Goal: Find specific page/section

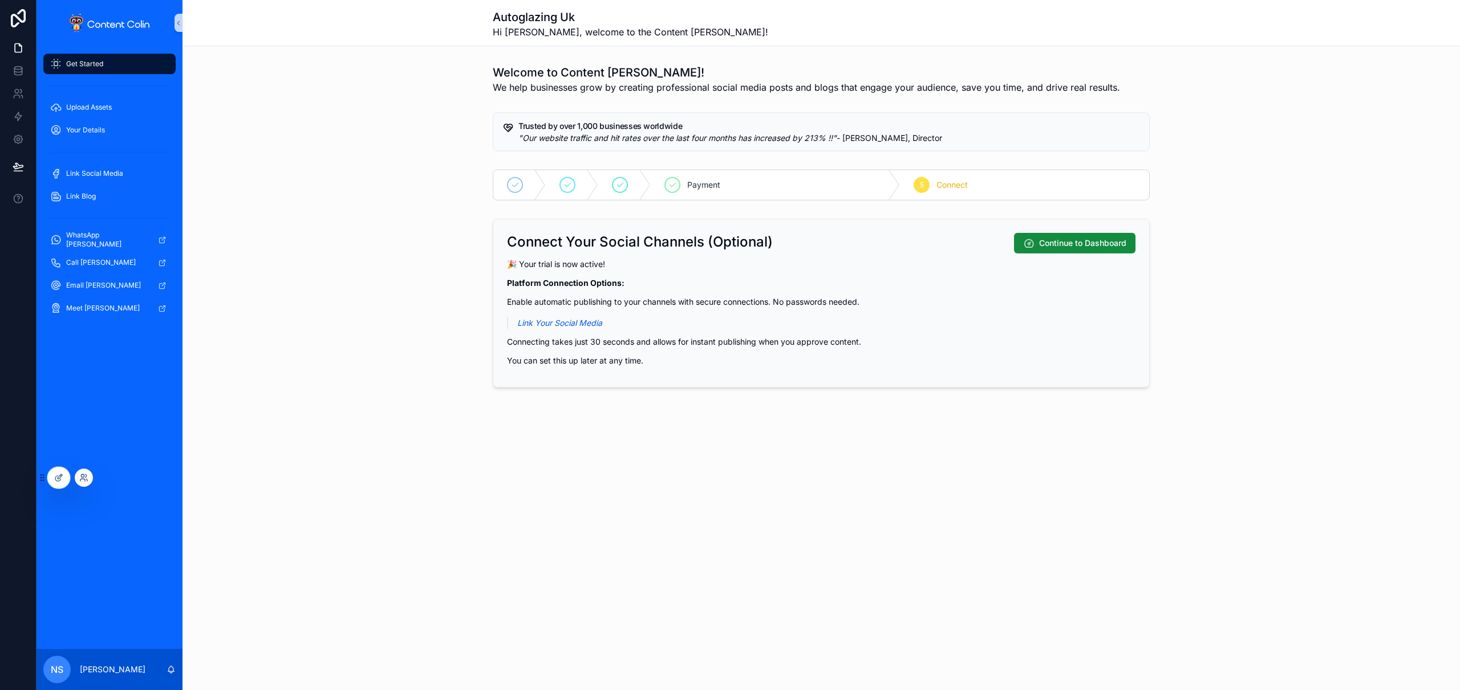
click at [90, 475] on div at bounding box center [84, 477] width 18 height 18
click at [85, 477] on icon at bounding box center [83, 477] width 9 height 9
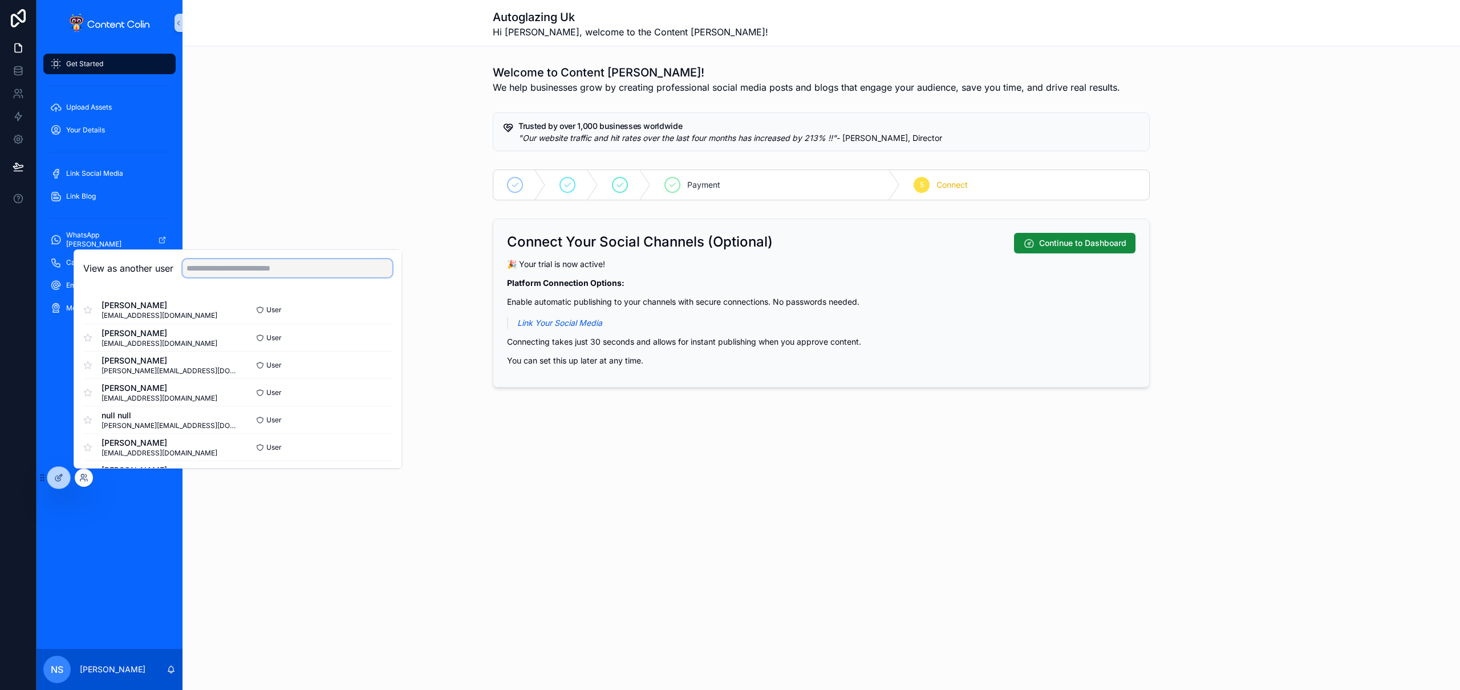
click at [269, 270] on input "text" at bounding box center [288, 268] width 210 height 18
type input "**********"
click at [367, 420] on button "Select" at bounding box center [378, 419] width 30 height 17
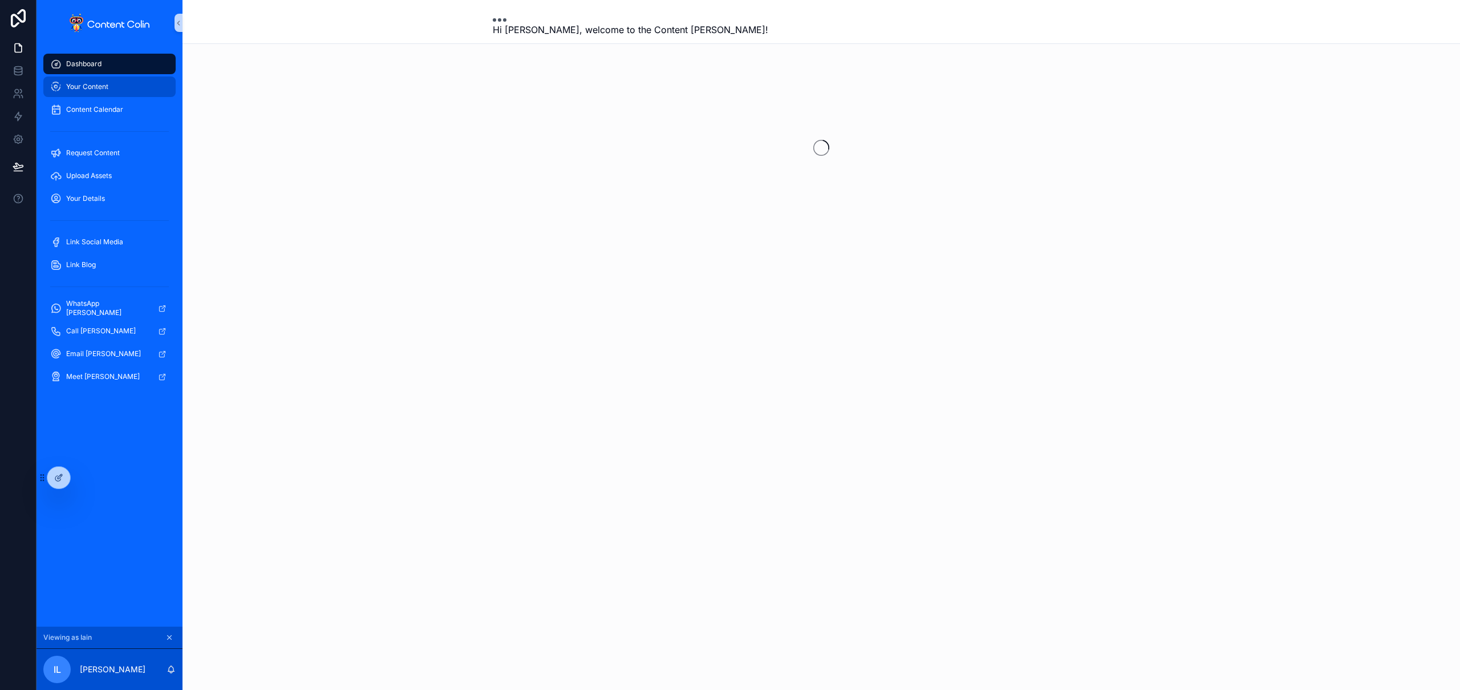
click at [106, 90] on span "Your Content" at bounding box center [87, 86] width 42 height 9
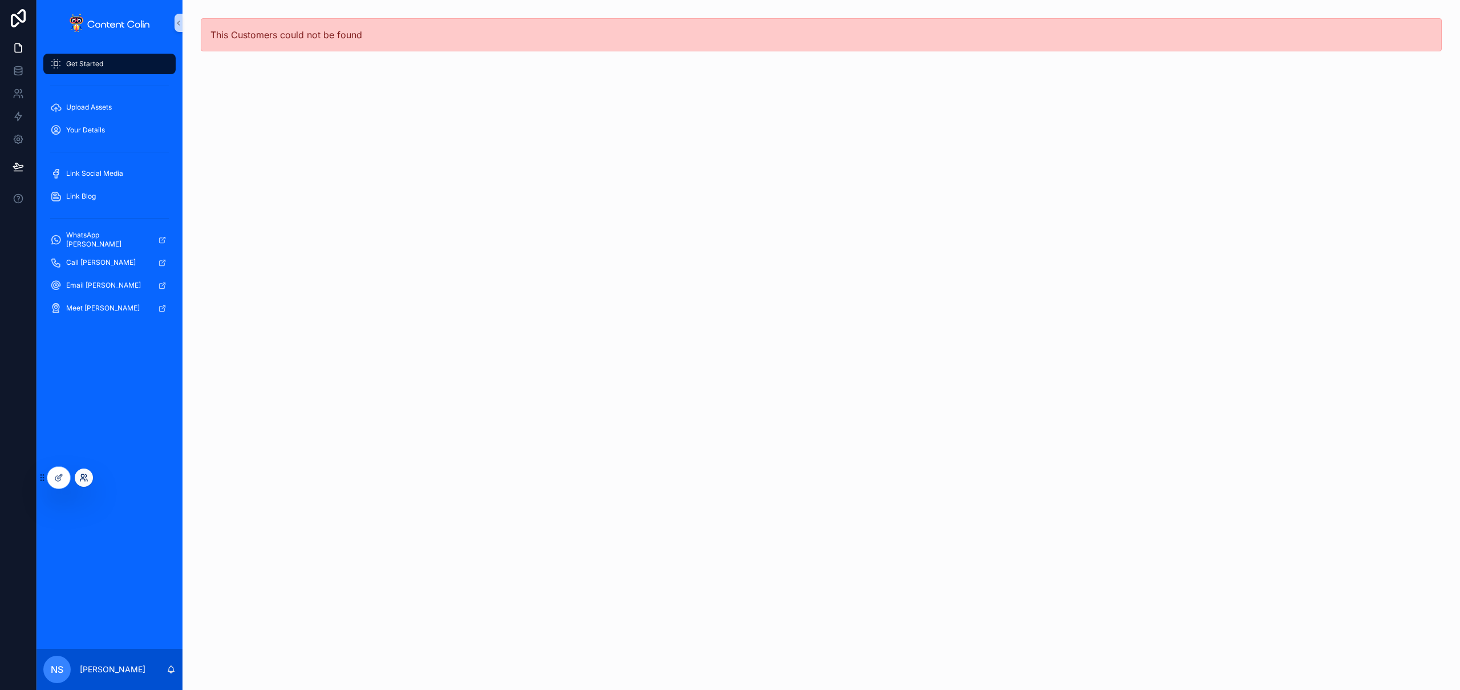
click at [84, 477] on icon at bounding box center [83, 477] width 9 height 9
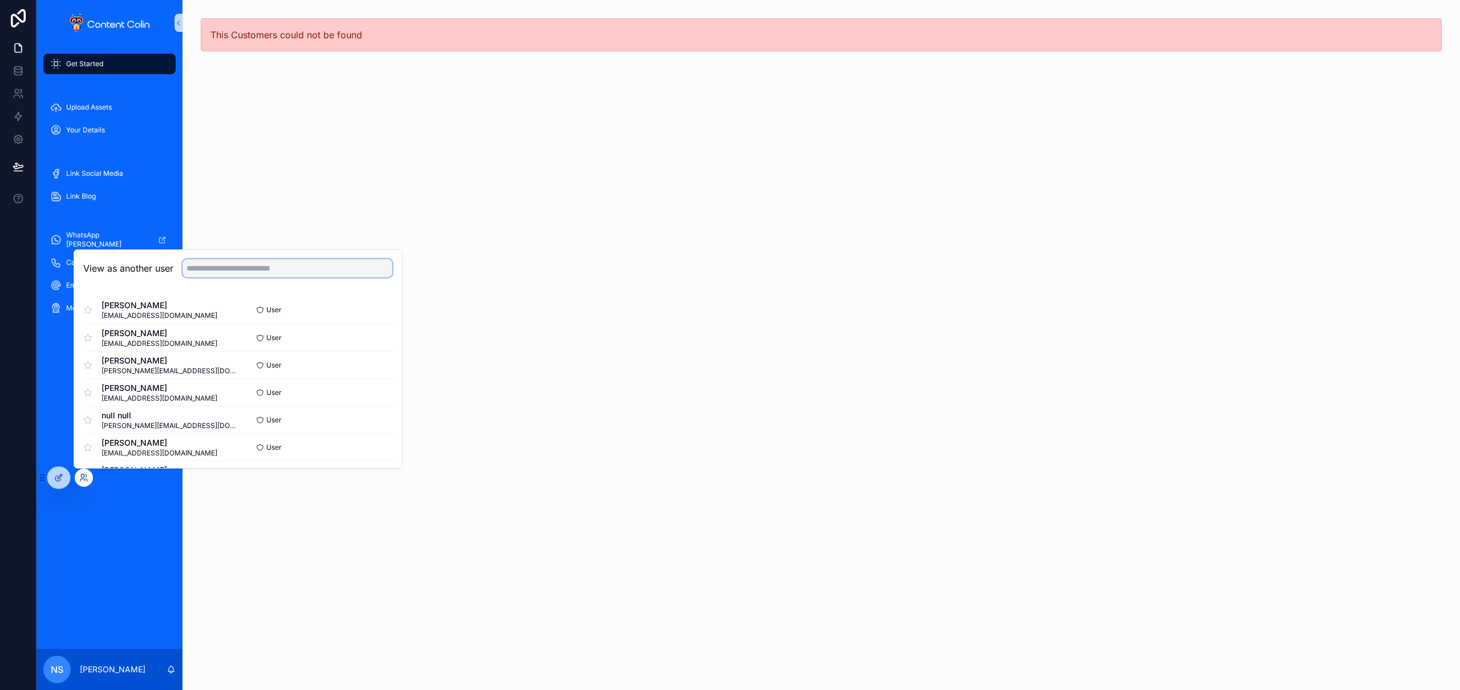
click at [281, 268] on input "text" at bounding box center [288, 268] width 210 height 18
type input "**********"
click at [369, 411] on button "Select" at bounding box center [378, 412] width 30 height 17
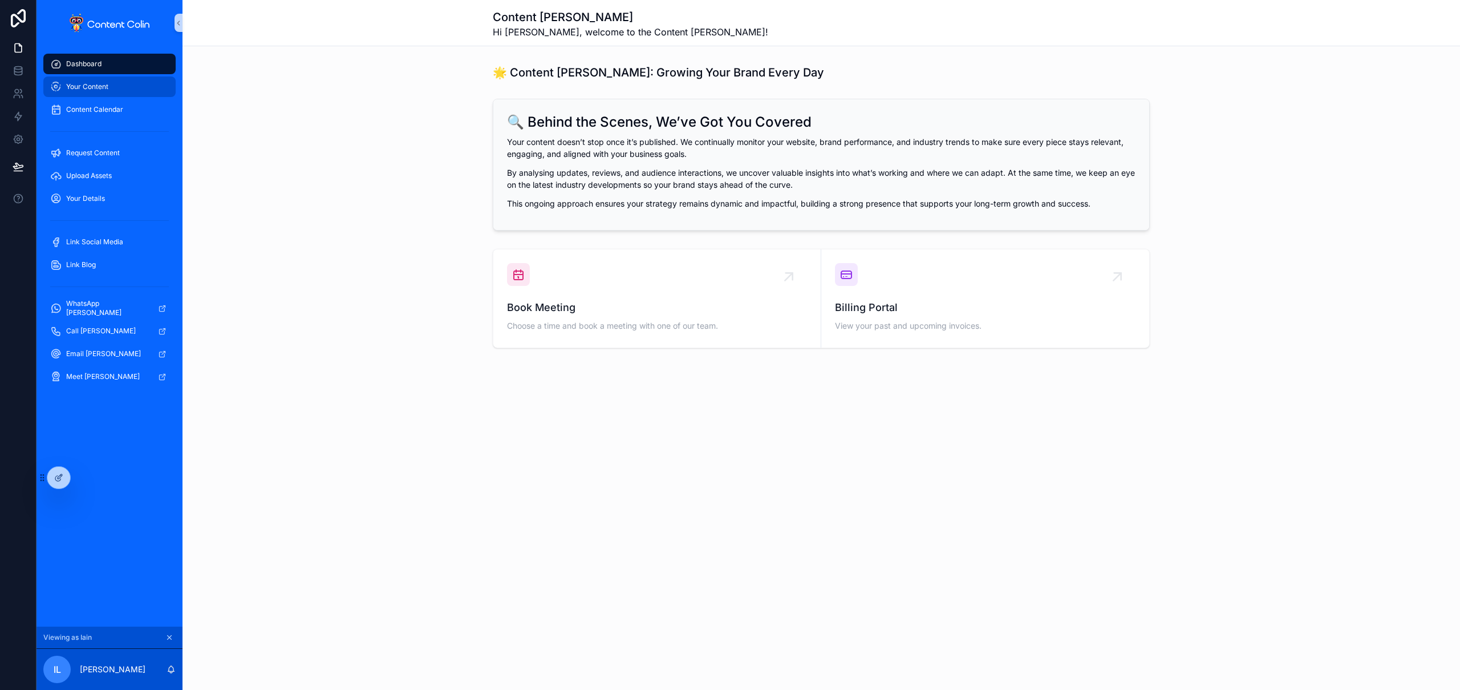
click at [116, 86] on div "Your Content" at bounding box center [109, 87] width 119 height 18
